Goal: Task Accomplishment & Management: Use online tool/utility

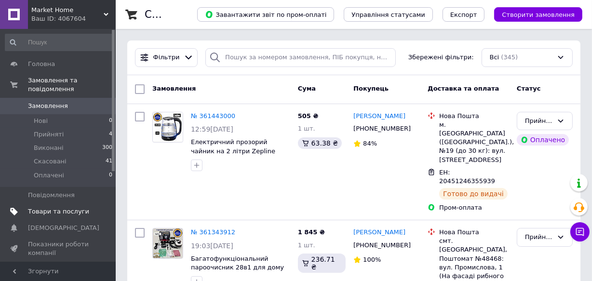
click at [63, 207] on span "Товари та послуги" at bounding box center [58, 211] width 61 height 9
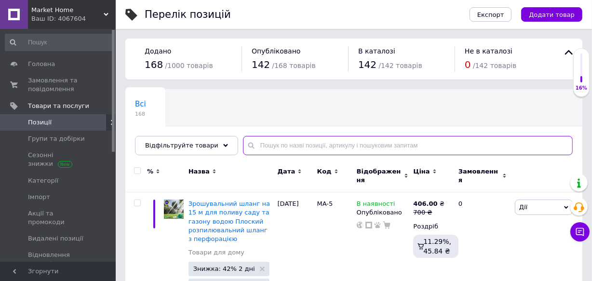
click at [400, 145] on input "text" at bounding box center [408, 145] width 330 height 19
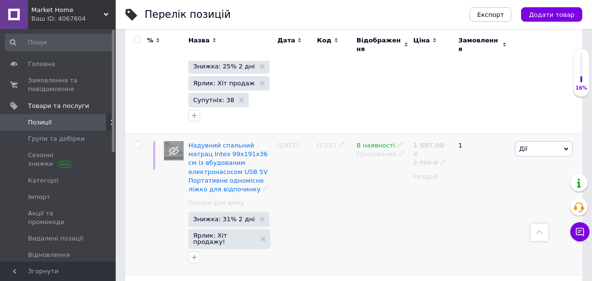
scroll to position [394, 0]
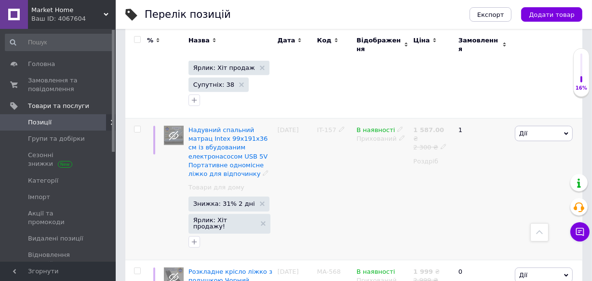
type input "кровать"
click at [552, 126] on span "Дії" at bounding box center [544, 133] width 58 height 15
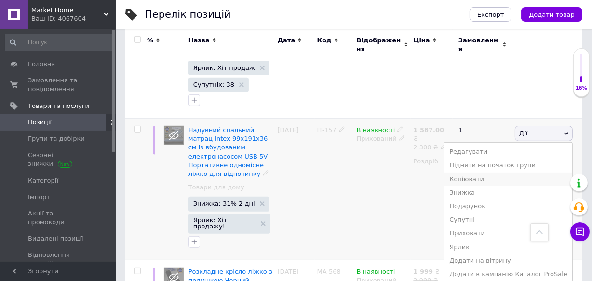
click at [527, 173] on li "Копіювати" at bounding box center [509, 179] width 128 height 13
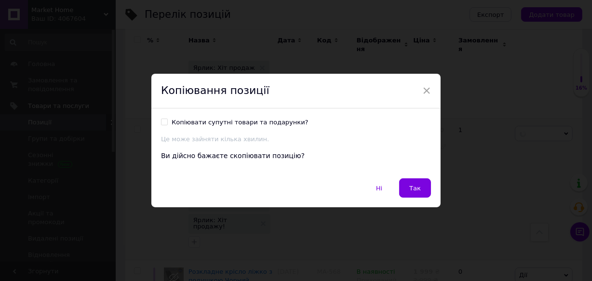
scroll to position [369, 0]
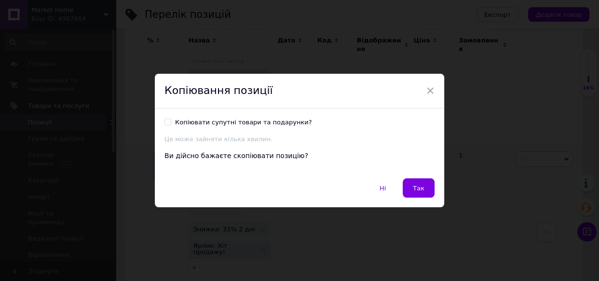
click at [164, 121] on input "Копіювати супутні товари та подарунки?" at bounding box center [167, 122] width 6 height 6
checkbox input "true"
drag, startPoint x: 419, startPoint y: 187, endPoint x: 421, endPoint y: 193, distance: 7.0
click at [419, 187] on span "Так" at bounding box center [419, 188] width 12 height 7
